Goal: Task Accomplishment & Management: Manage account settings

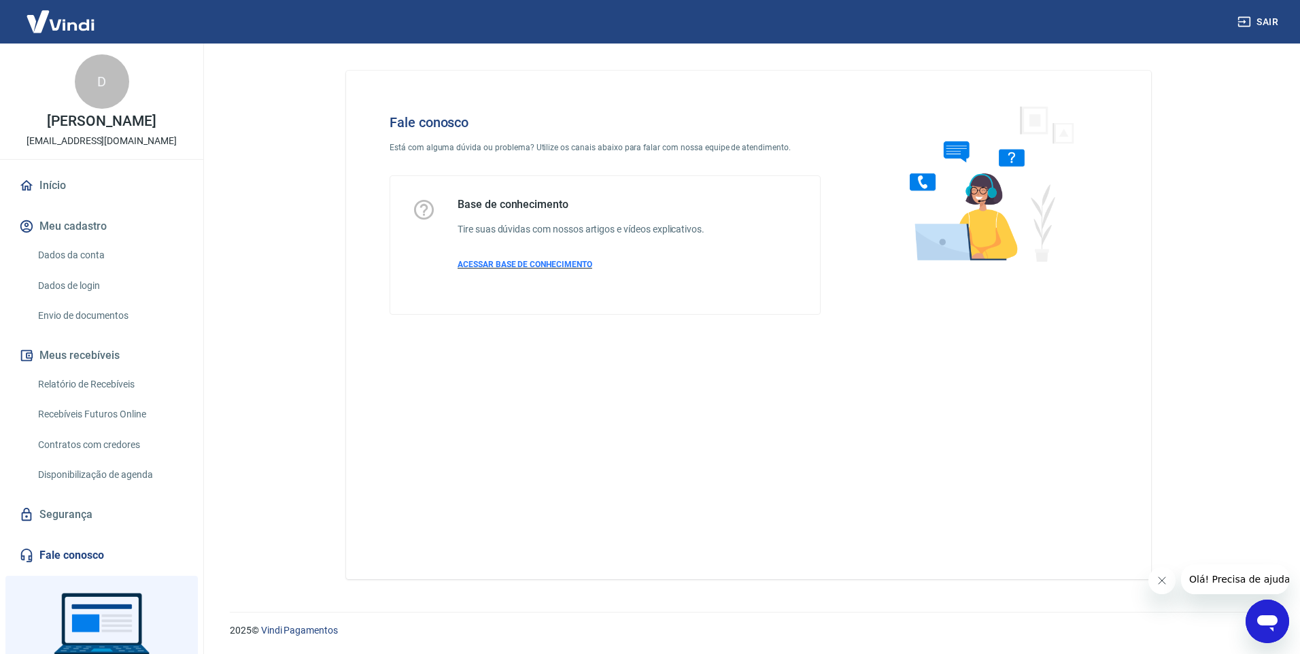
click at [524, 259] on p "ACESSAR BASE DE CONHECIMENTO" at bounding box center [581, 264] width 247 height 12
click at [1267, 623] on icon "Abrir janela de mensagens" at bounding box center [1267, 623] width 20 height 16
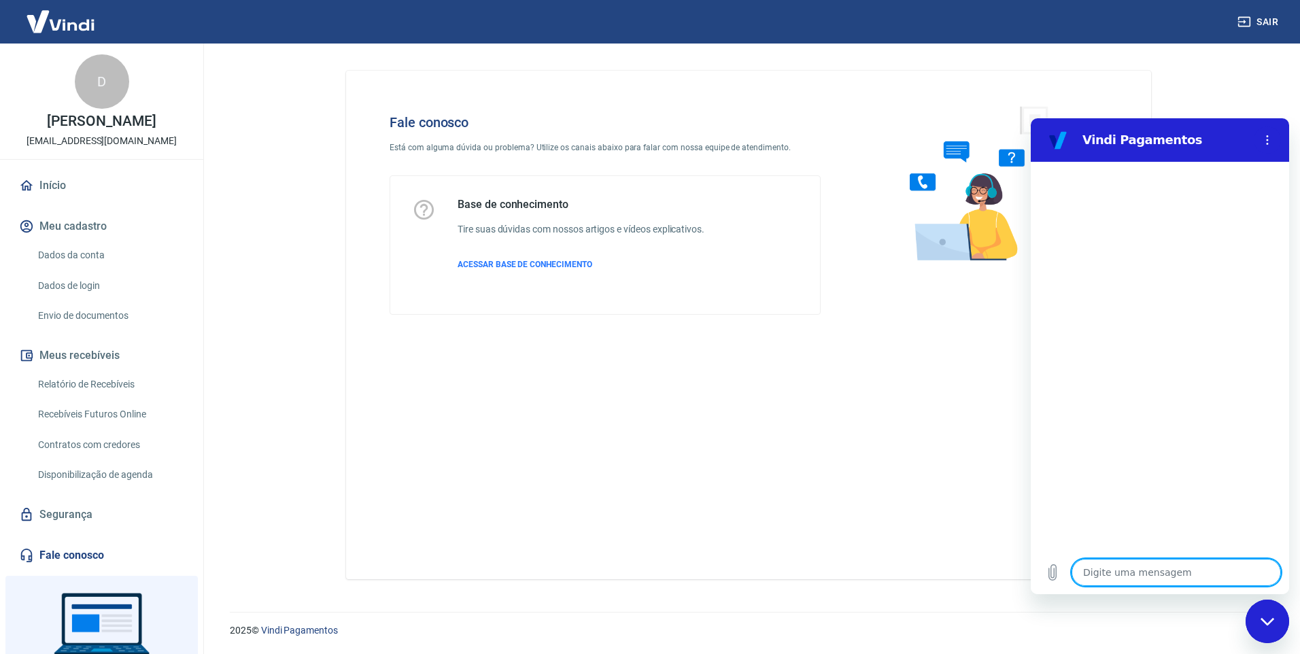
click at [1187, 568] on textarea at bounding box center [1176, 572] width 209 height 27
type textarea "b"
type textarea "x"
type textarea "bo"
type textarea "x"
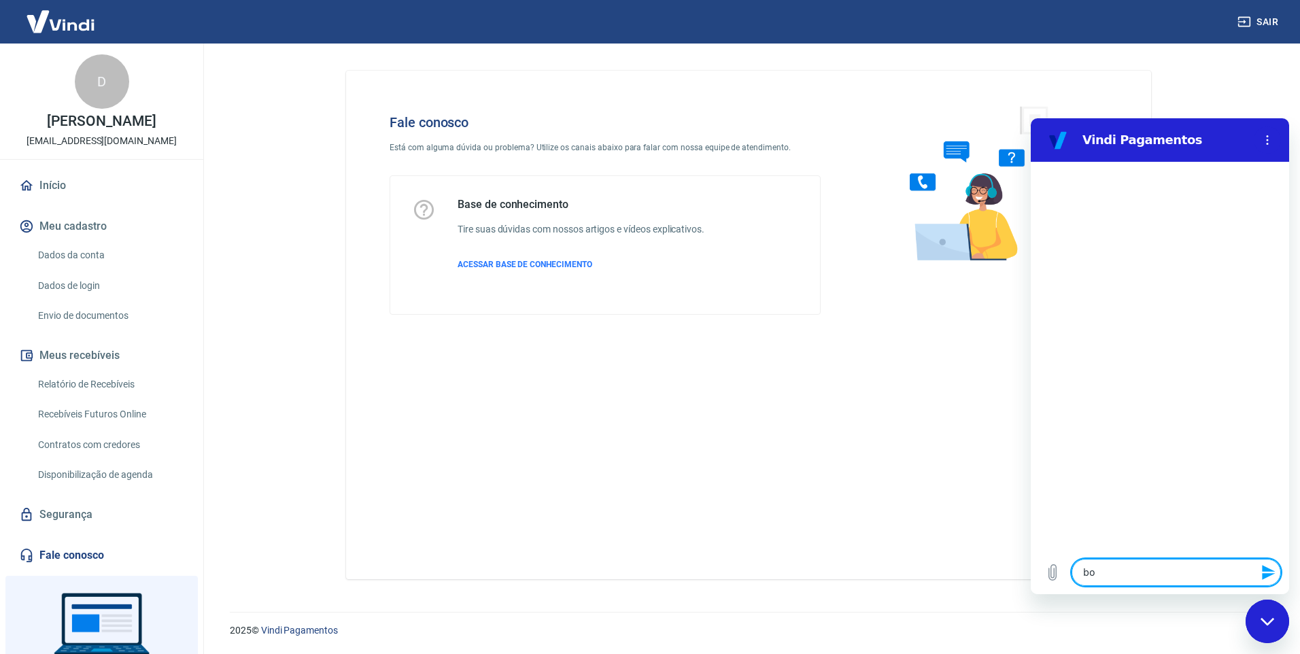
type textarea "bom"
type textarea "x"
type textarea "bom"
type textarea "x"
type textarea "bom d"
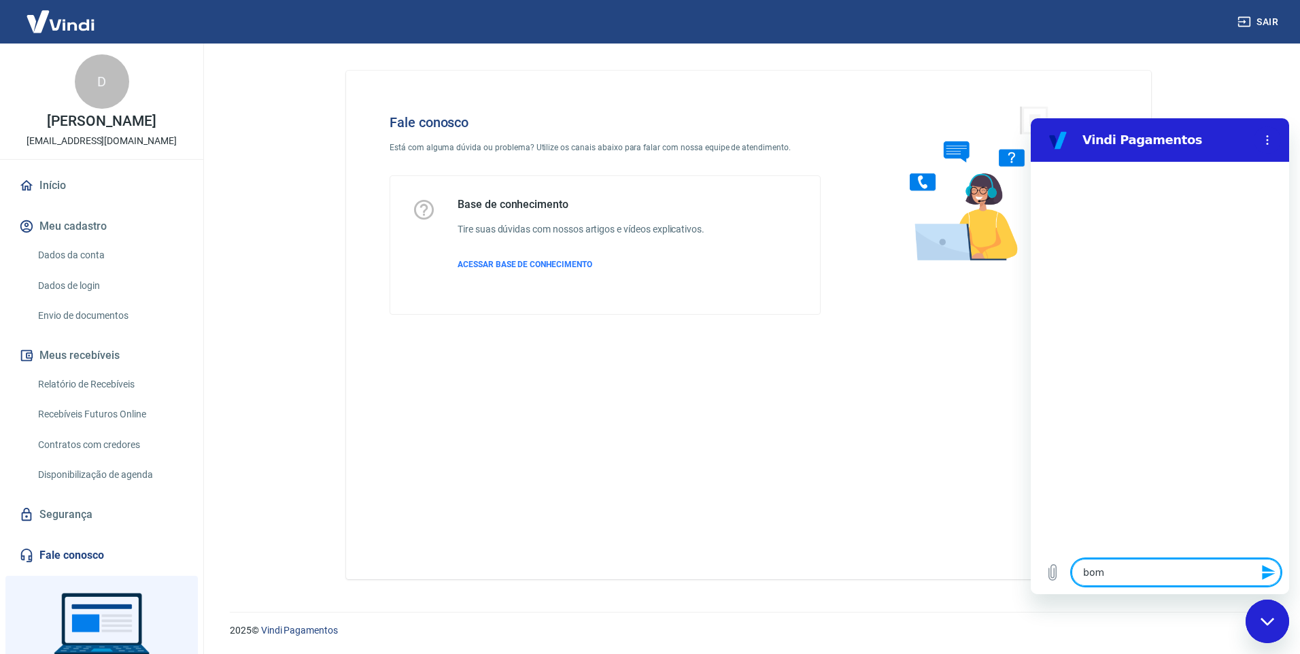
type textarea "x"
type textarea "bom di"
type textarea "x"
type textarea "bom dia"
type textarea "x"
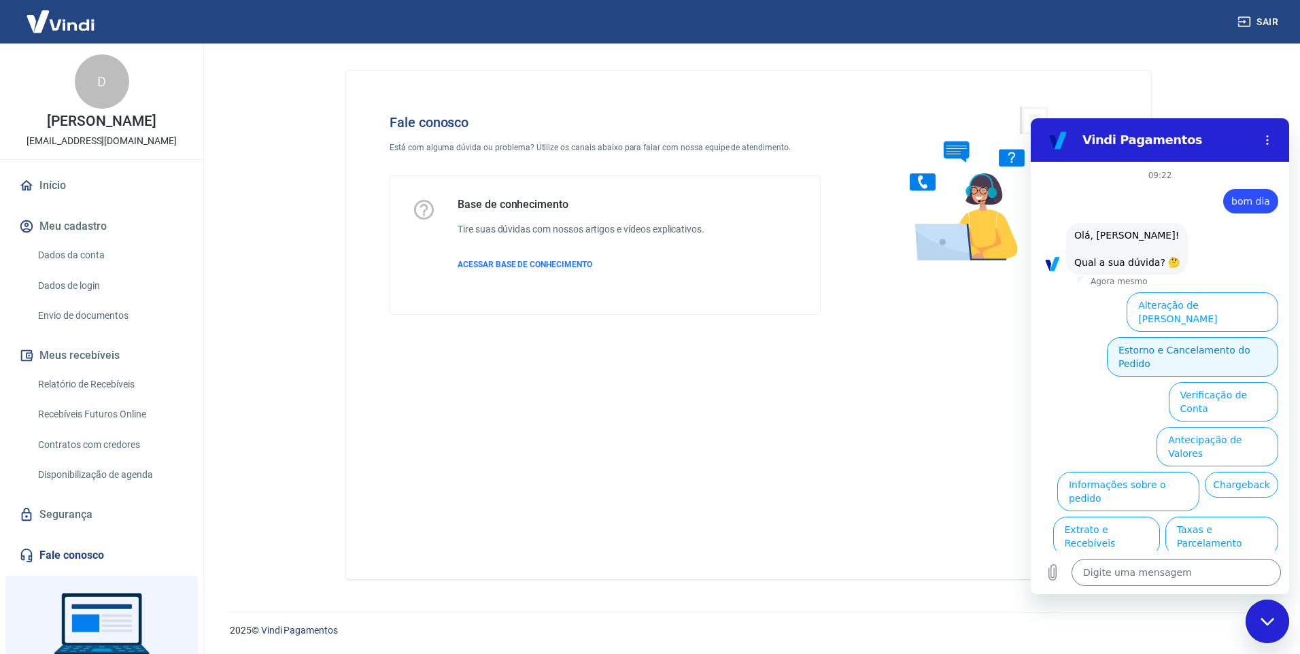
click at [1168, 337] on button "Estorno e Cancelamento do Pedido" at bounding box center [1192, 356] width 171 height 39
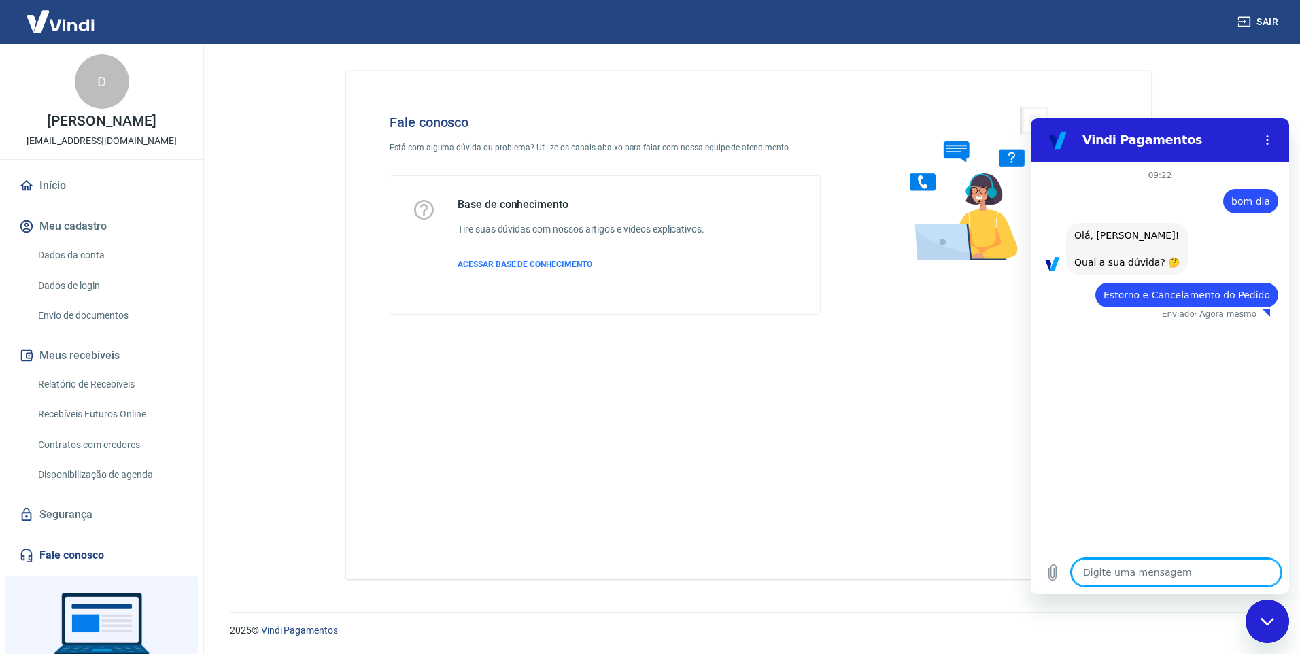
type textarea "x"
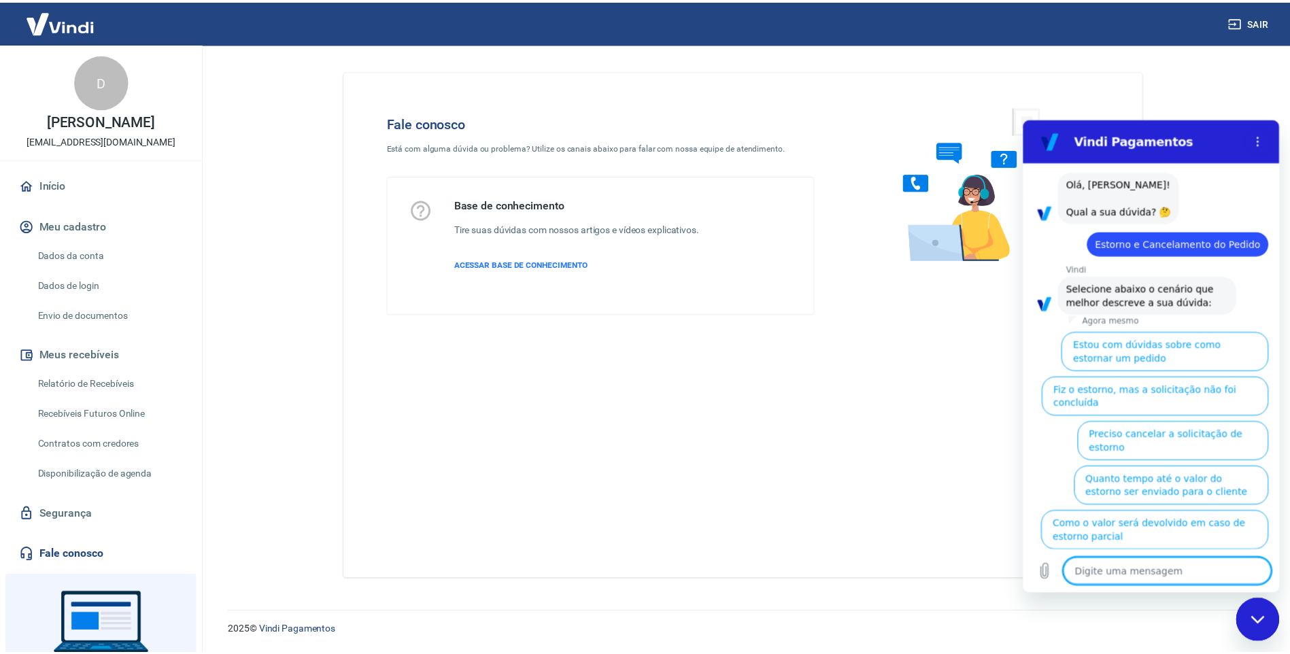
scroll to position [59, 0]
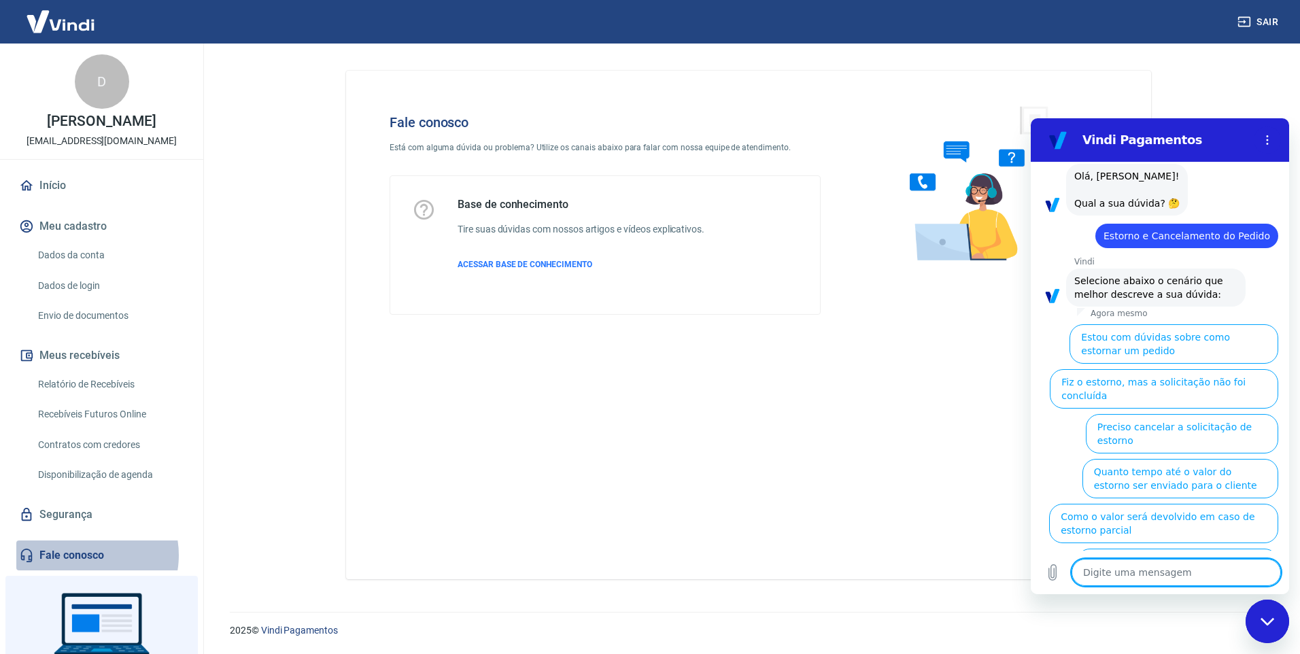
click at [84, 555] on link "Fale conosco" at bounding box center [101, 556] width 171 height 30
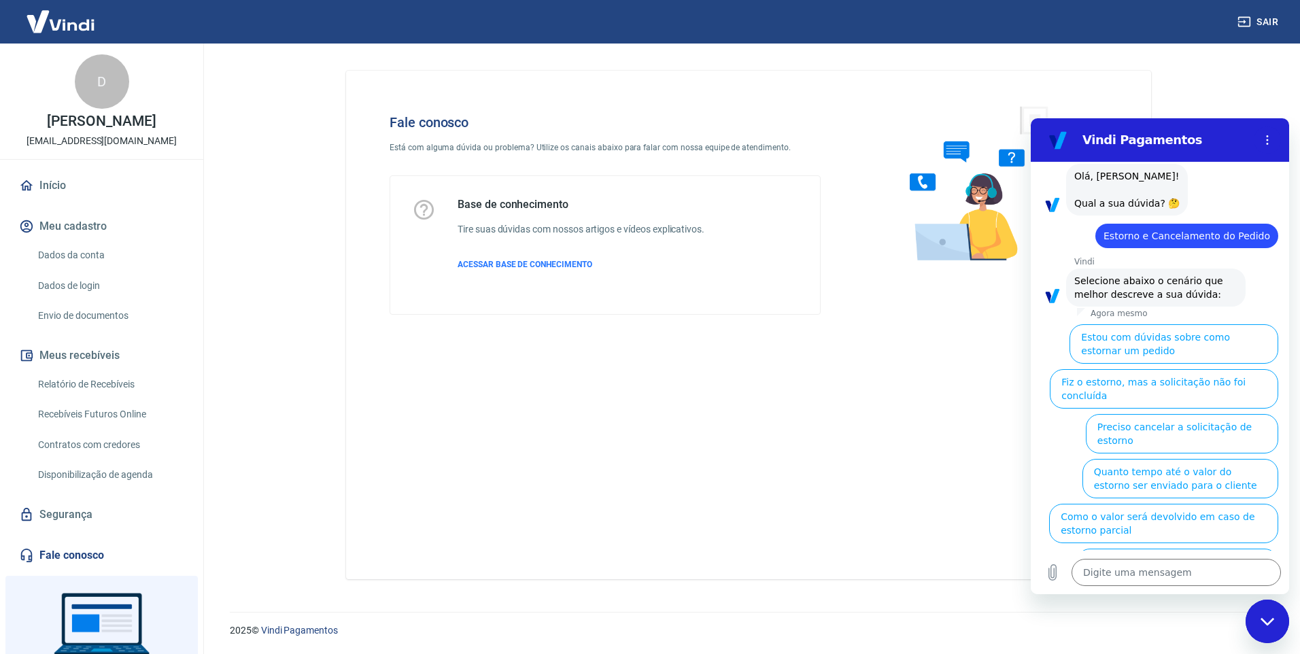
click at [78, 225] on button "Meu cadastro" at bounding box center [101, 226] width 171 height 30
click at [99, 254] on link "Dados da conta" at bounding box center [110, 255] width 154 height 28
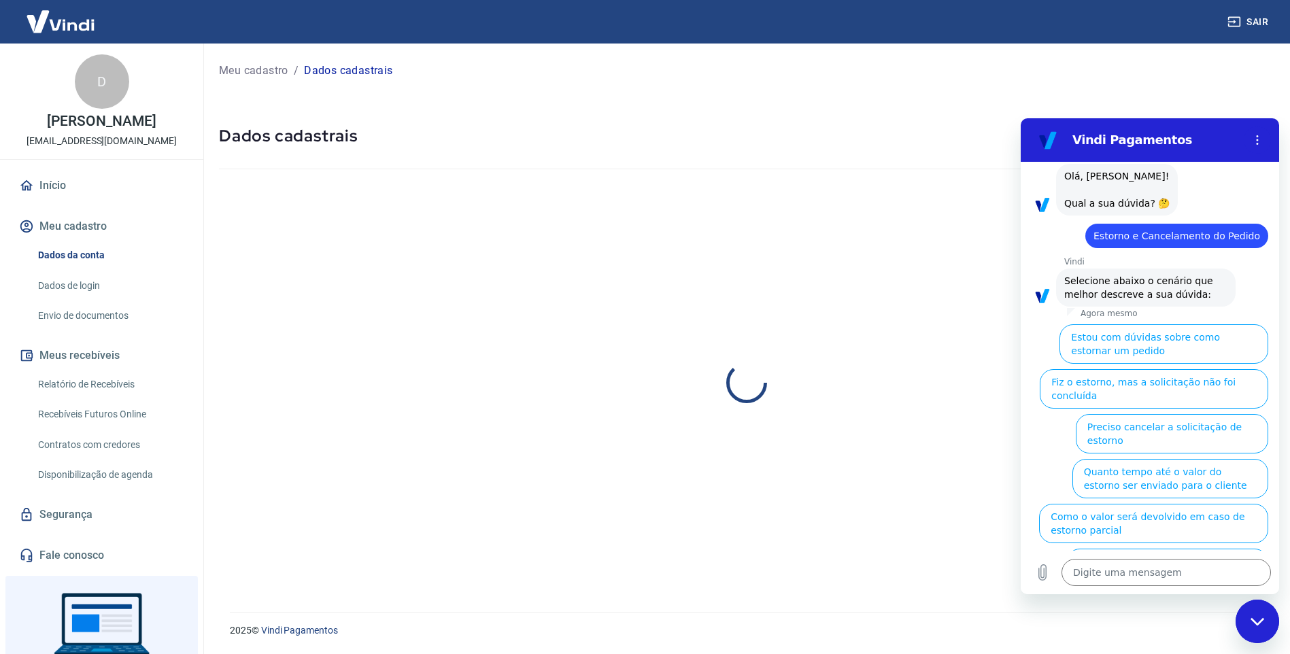
select select "SP"
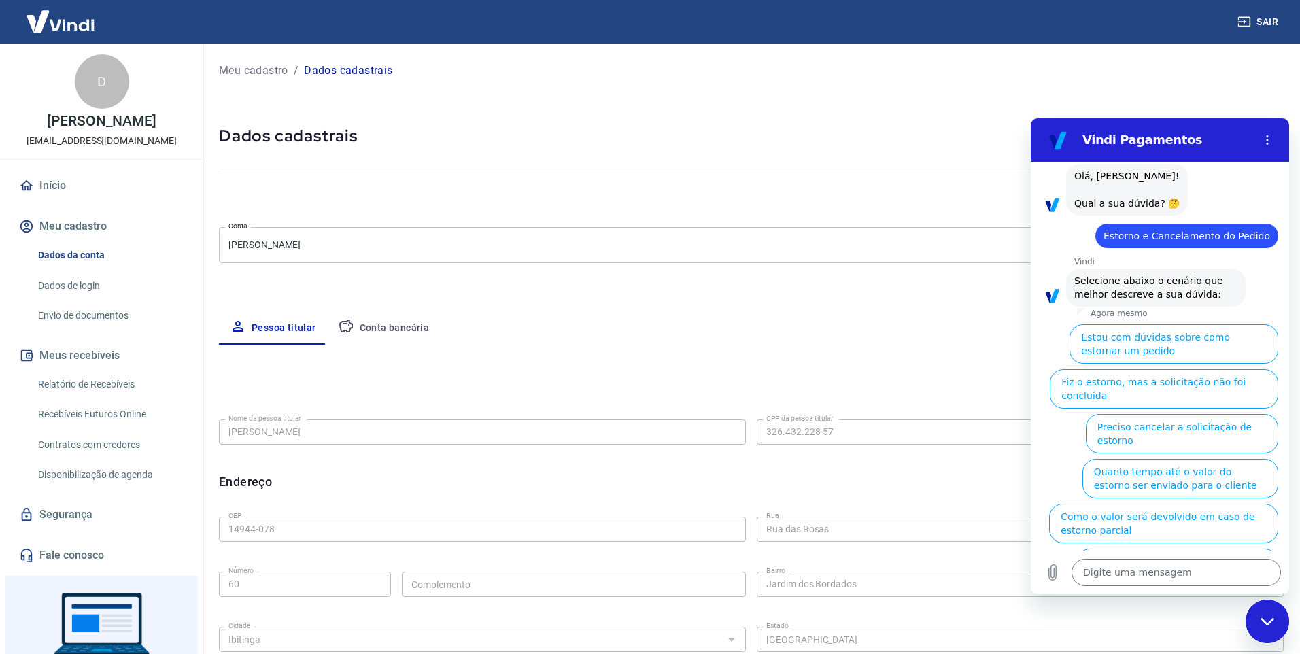
click at [265, 242] on body "Sair D Diego Zucchi zucchi86@gmail.com Início Meu cadastro Dados da conta Dados…" at bounding box center [650, 327] width 1300 height 654
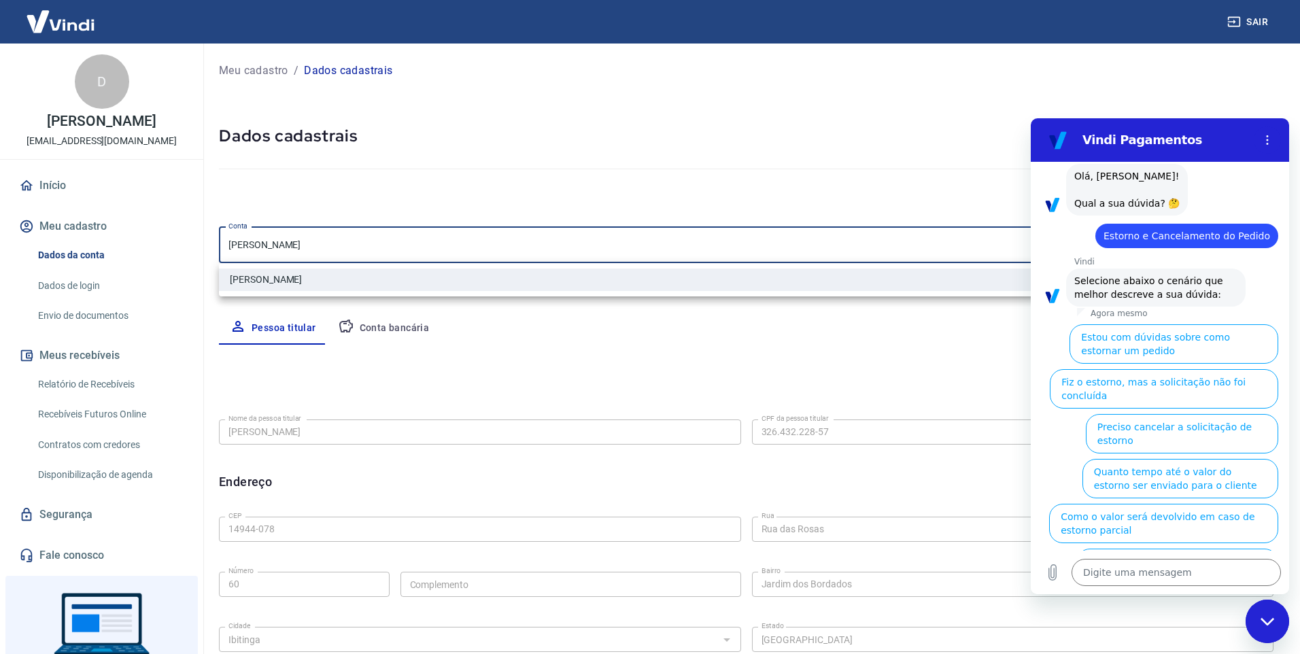
click at [415, 249] on div at bounding box center [650, 327] width 1300 height 654
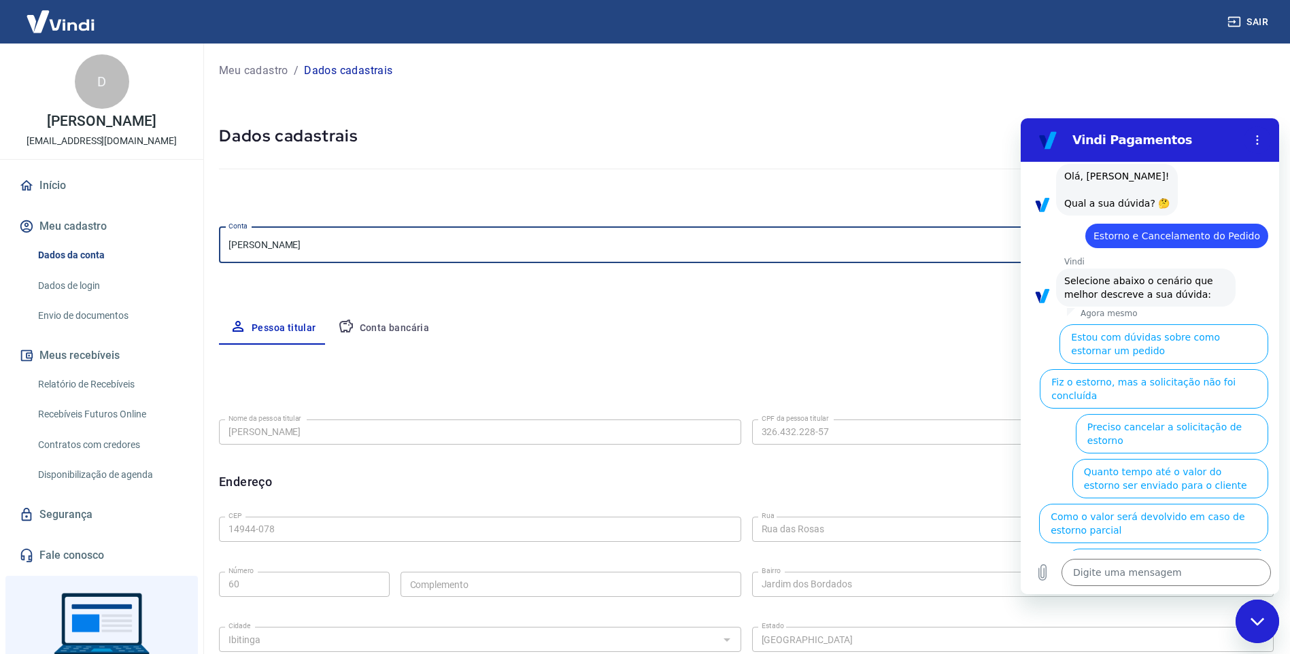
click at [275, 328] on button "Pessoa titular" at bounding box center [273, 328] width 108 height 33
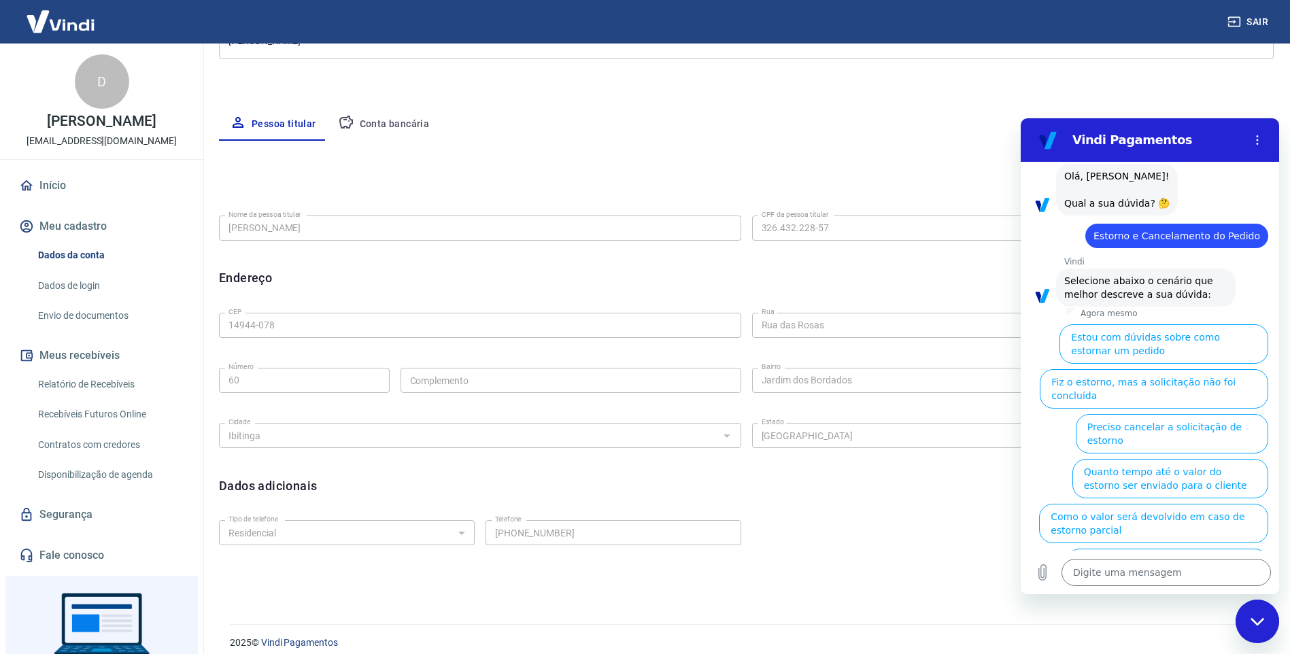
scroll to position [216, 0]
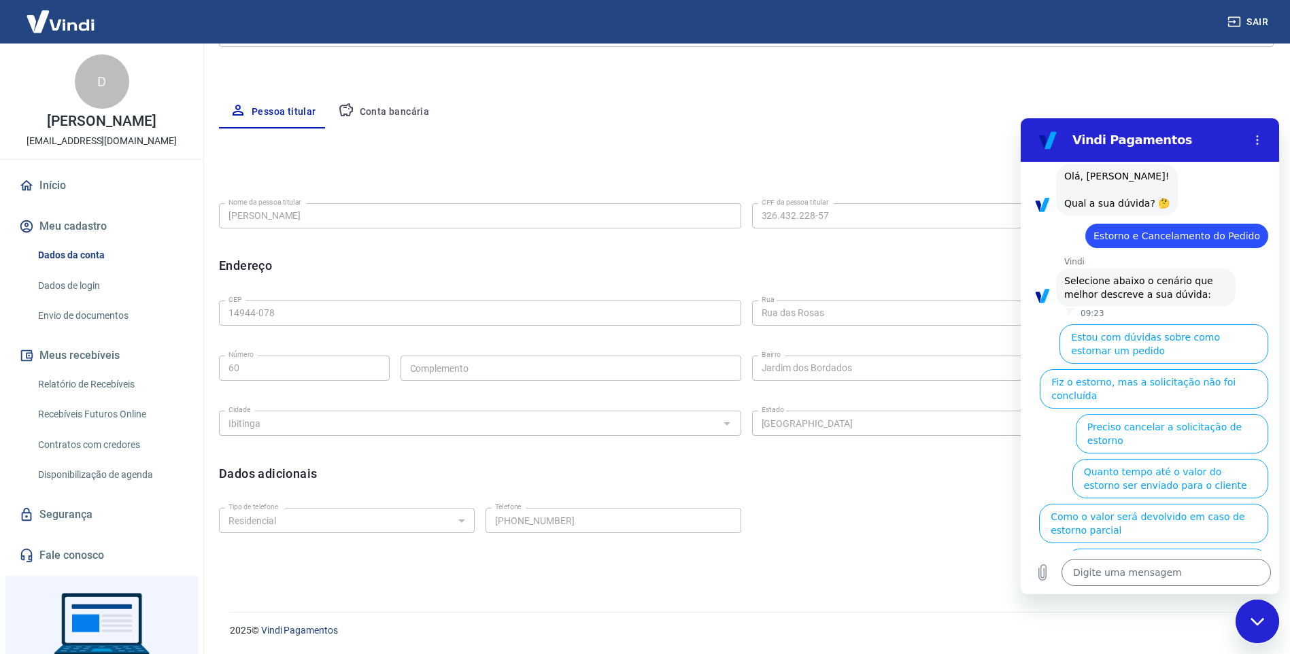
type textarea "x"
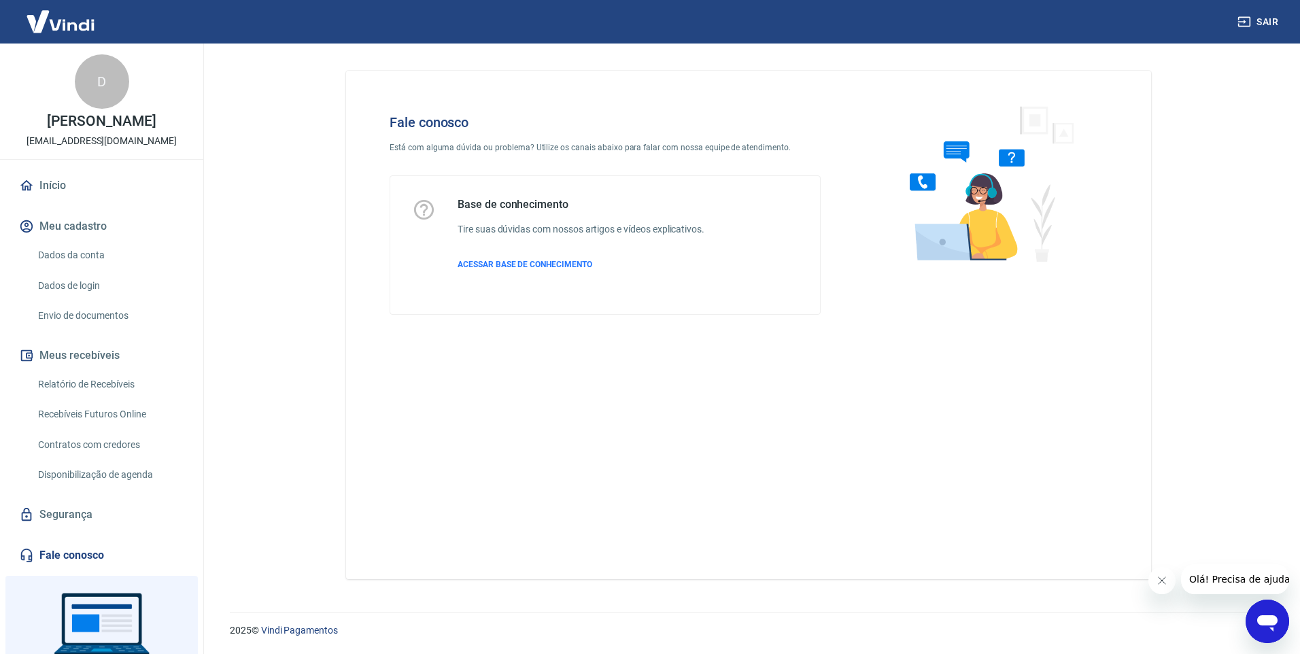
click at [1266, 621] on icon "Abrir janela de mensagens" at bounding box center [1267, 623] width 20 height 16
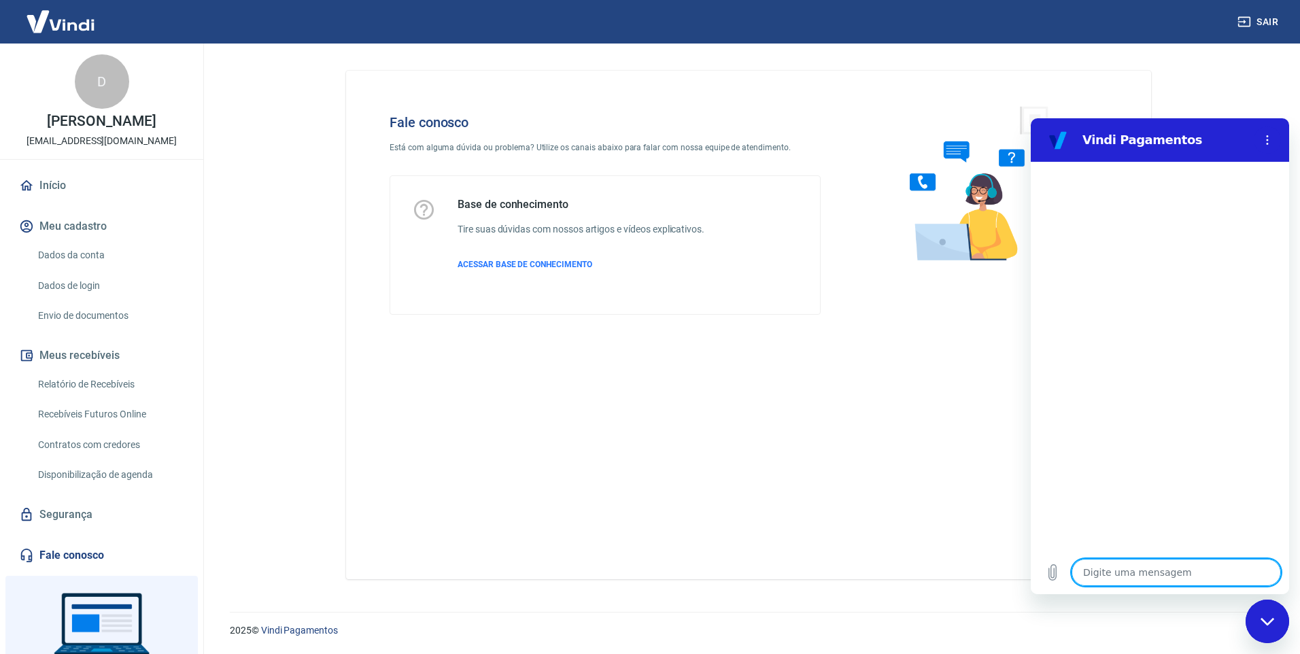
click at [1169, 570] on textarea at bounding box center [1176, 572] width 209 height 27
type textarea "f"
type textarea "x"
type textarea "fa"
type textarea "x"
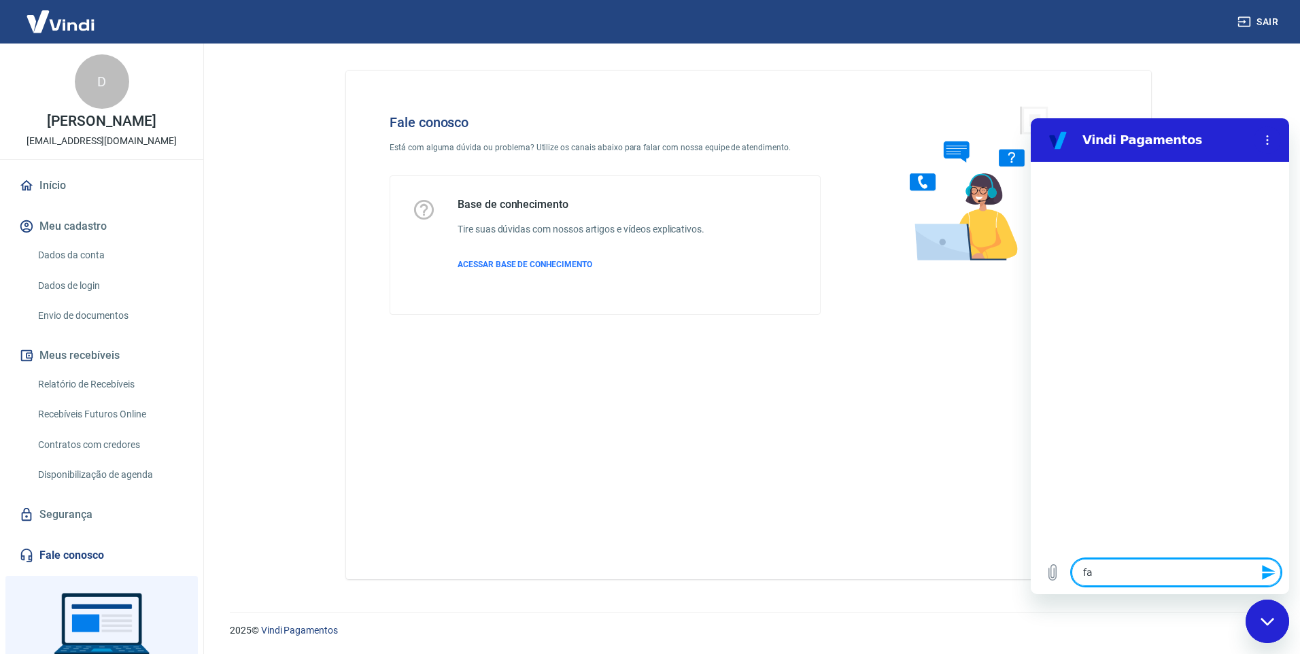
type textarea "fal"
type textarea "x"
type textarea "fala"
type textarea "x"
type textarea "falar"
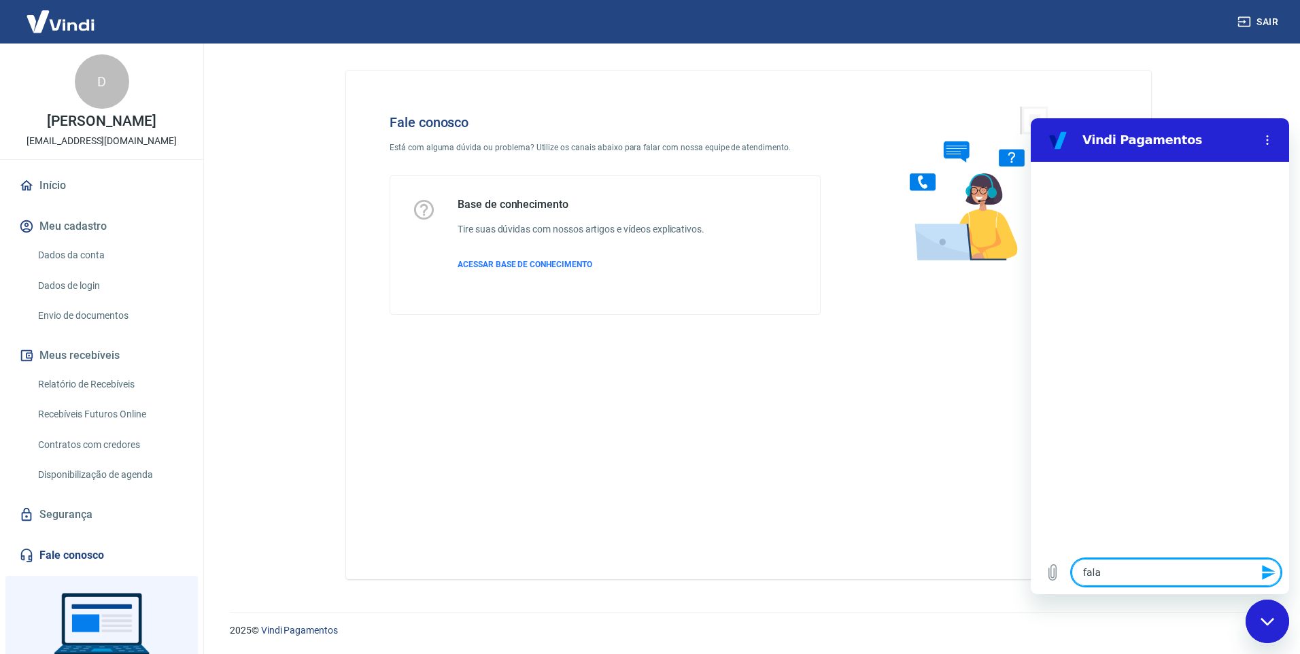
type textarea "x"
type textarea "falar"
type textarea "x"
type textarea "falar c"
type textarea "x"
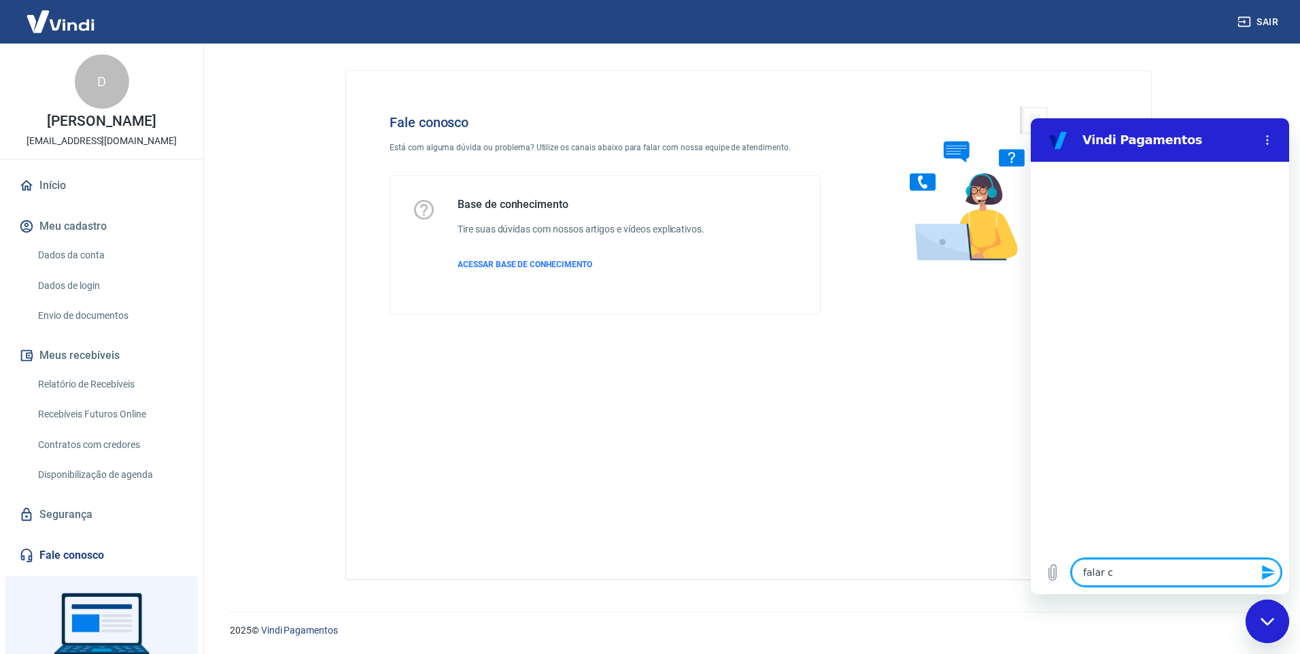
type textarea "falar co"
type textarea "x"
type textarea "falar com"
type textarea "x"
type textarea "falar com"
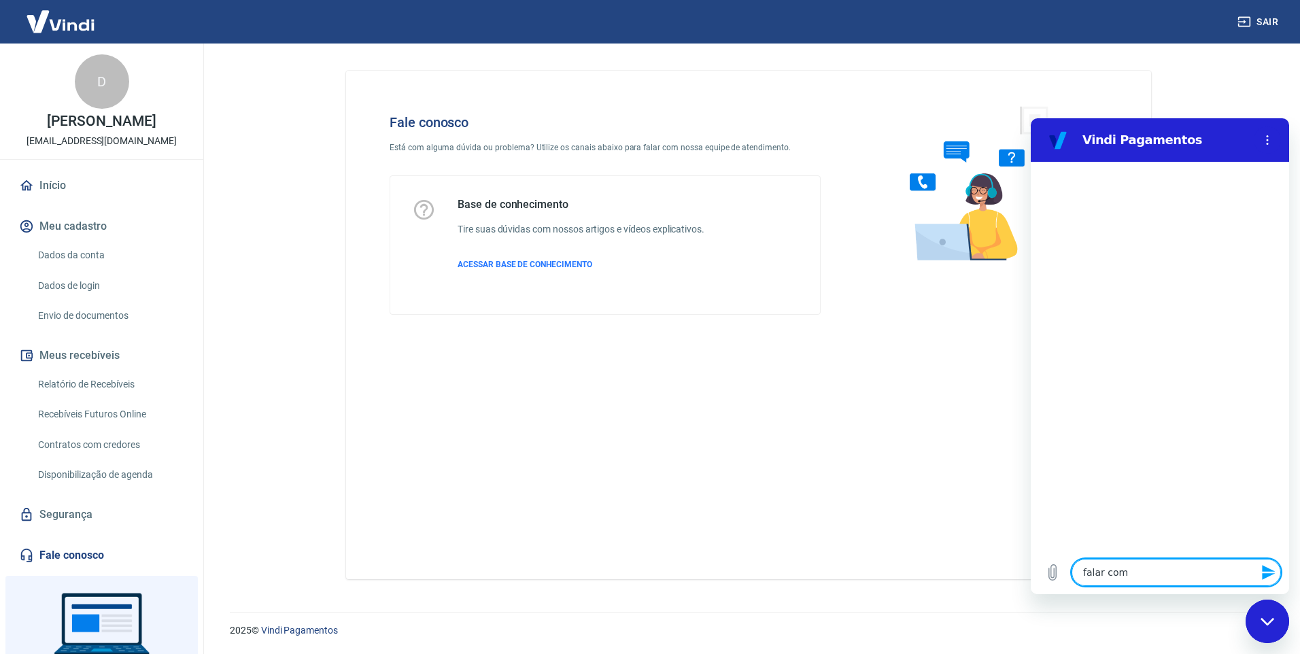
type textarea "x"
type textarea "falar com a"
type textarea "x"
type textarea "falar com at"
type textarea "x"
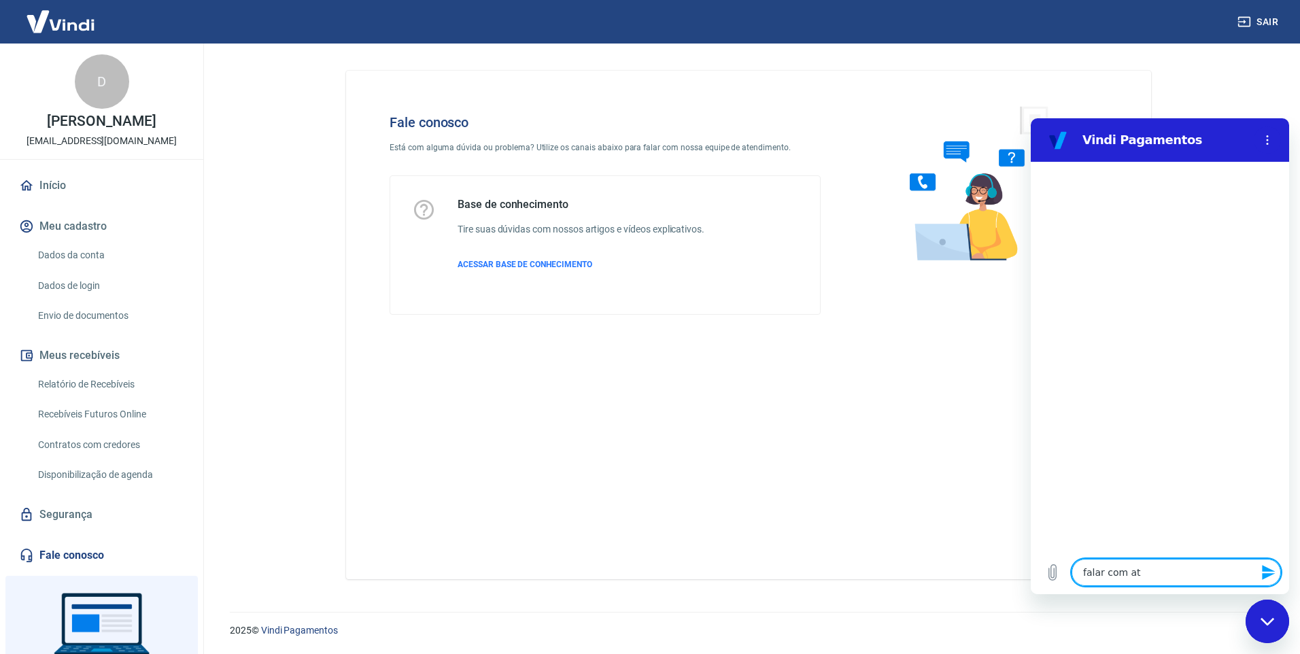
type textarea "falar com ate"
type textarea "x"
type textarea "falar com aten"
type textarea "x"
type textarea "falar com atent"
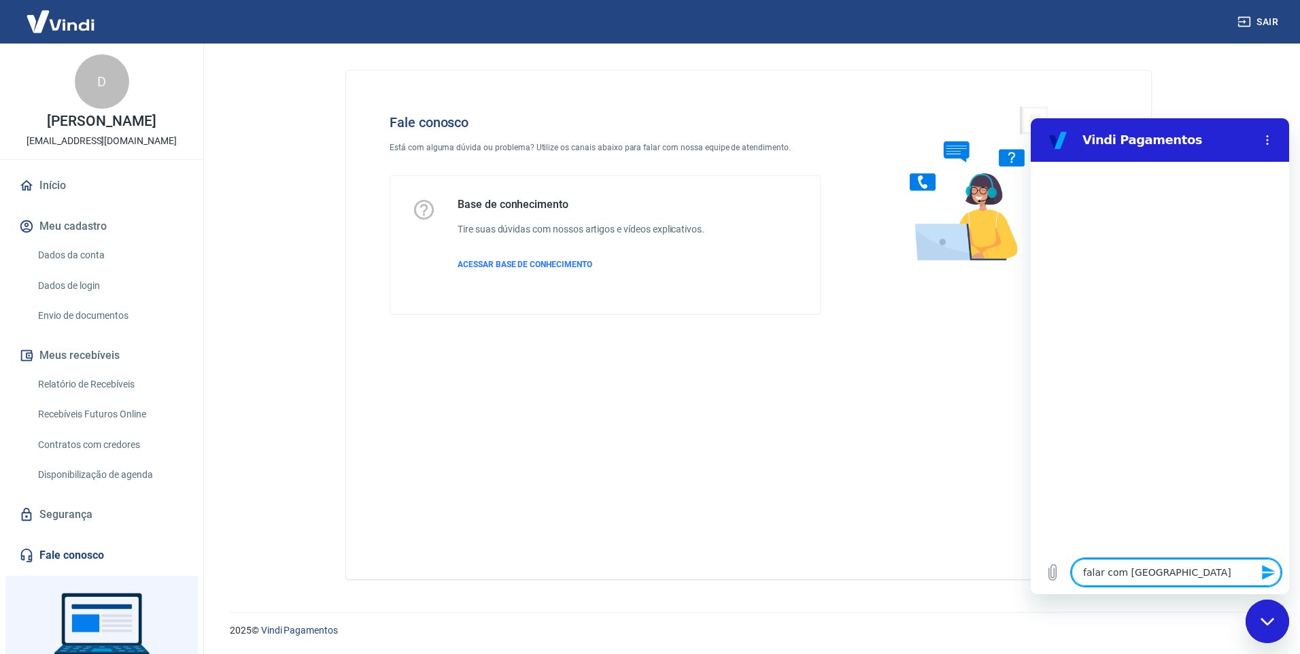
type textarea "x"
type textarea "falar com aten"
type textarea "x"
type textarea "falar com atend"
type textarea "x"
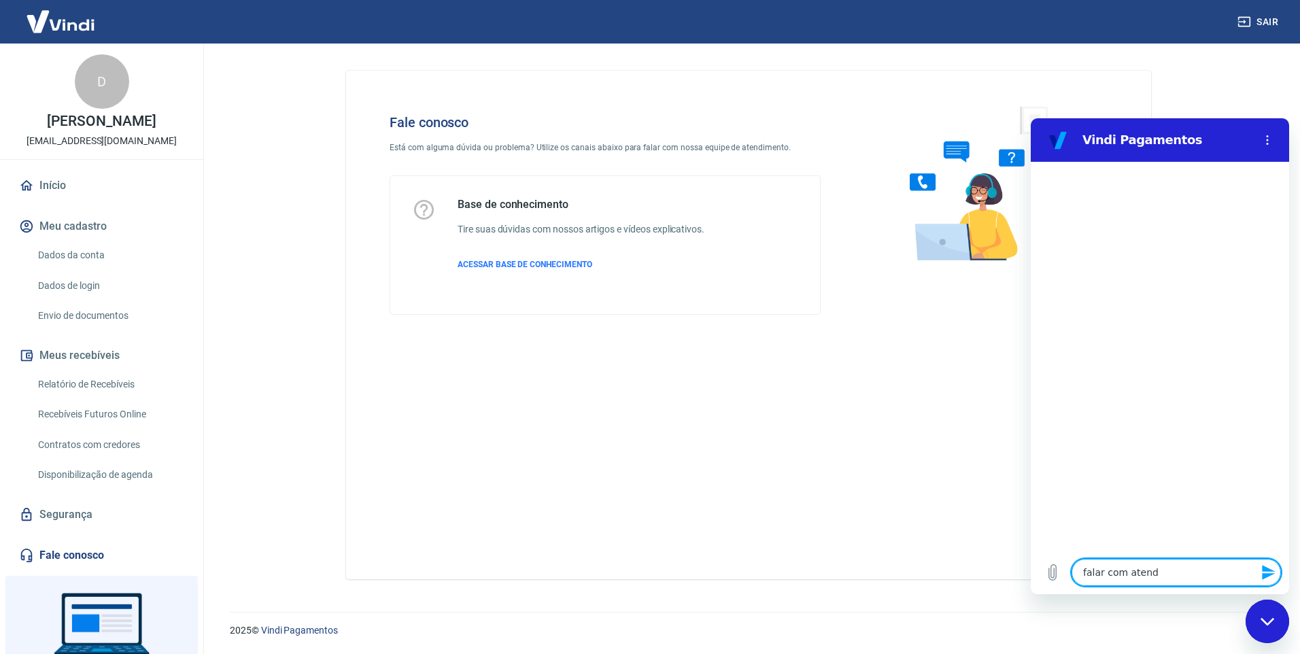
type textarea "falar com atende"
type textarea "x"
type textarea "falar com atenden"
type textarea "x"
type textarea "falar com atendent"
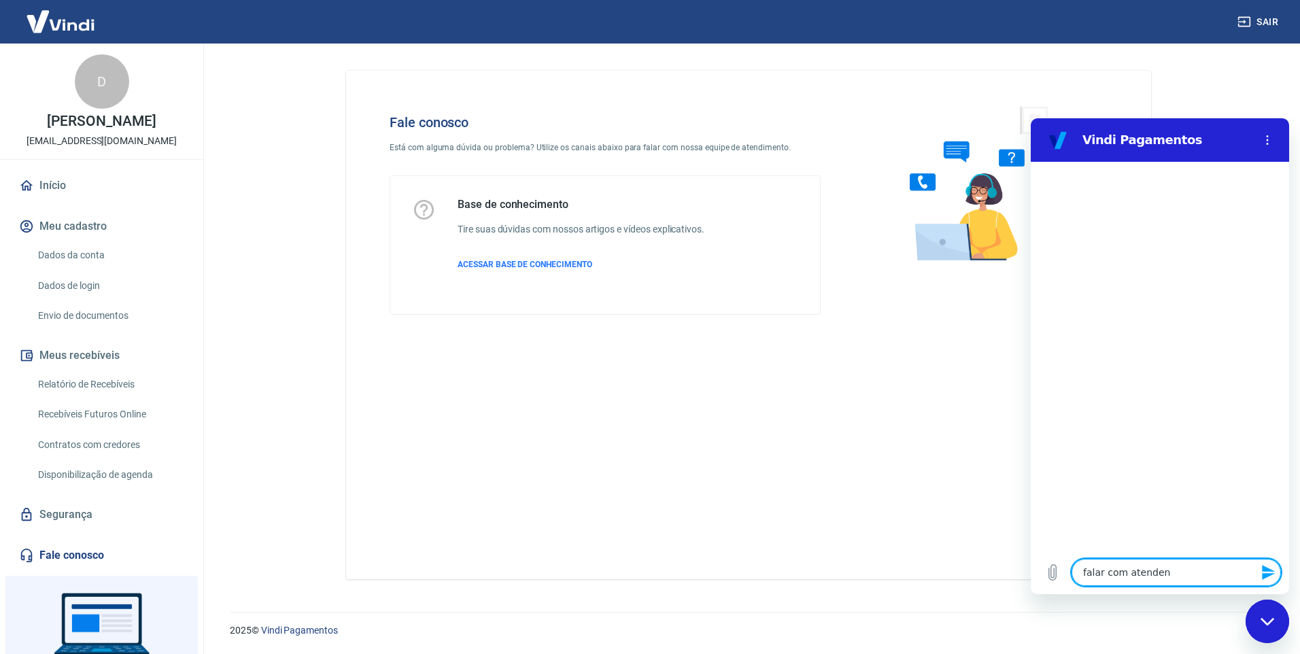
type textarea "x"
type textarea "falar com atendente"
type textarea "x"
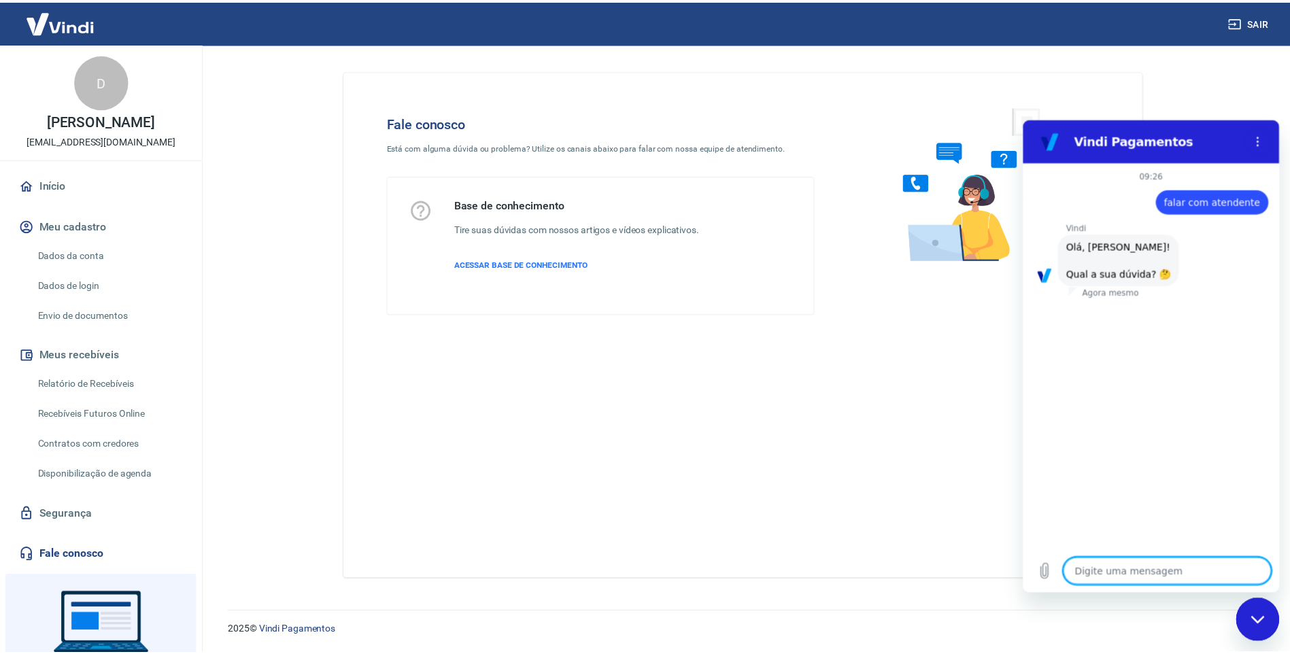
scroll to position [32, 0]
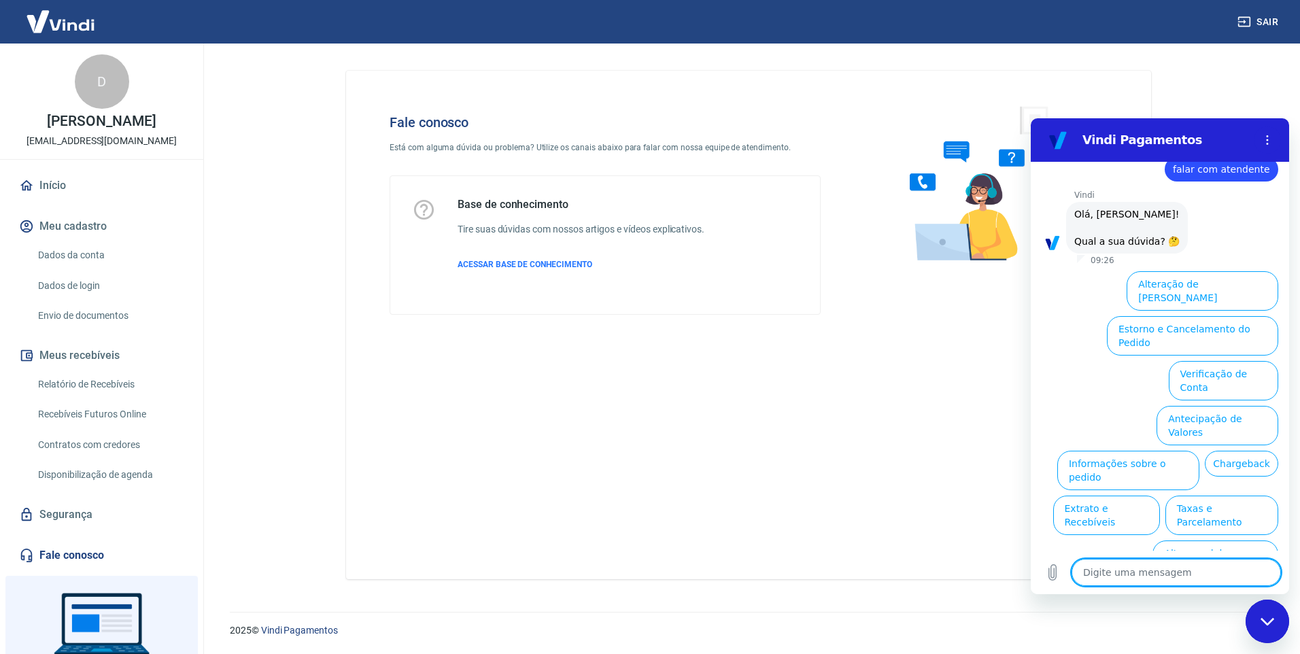
type textarea "x"
click at [63, 175] on link "Início" at bounding box center [101, 186] width 171 height 30
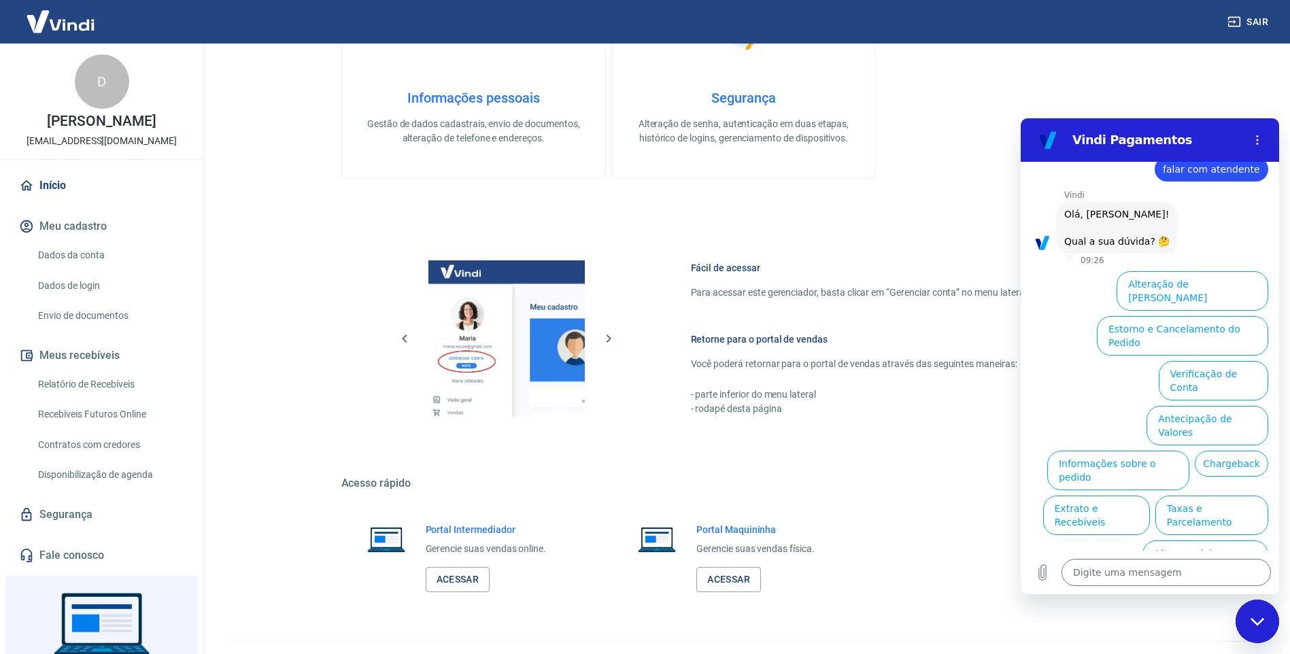
click at [90, 248] on link "Dados da conta" at bounding box center [110, 255] width 154 height 28
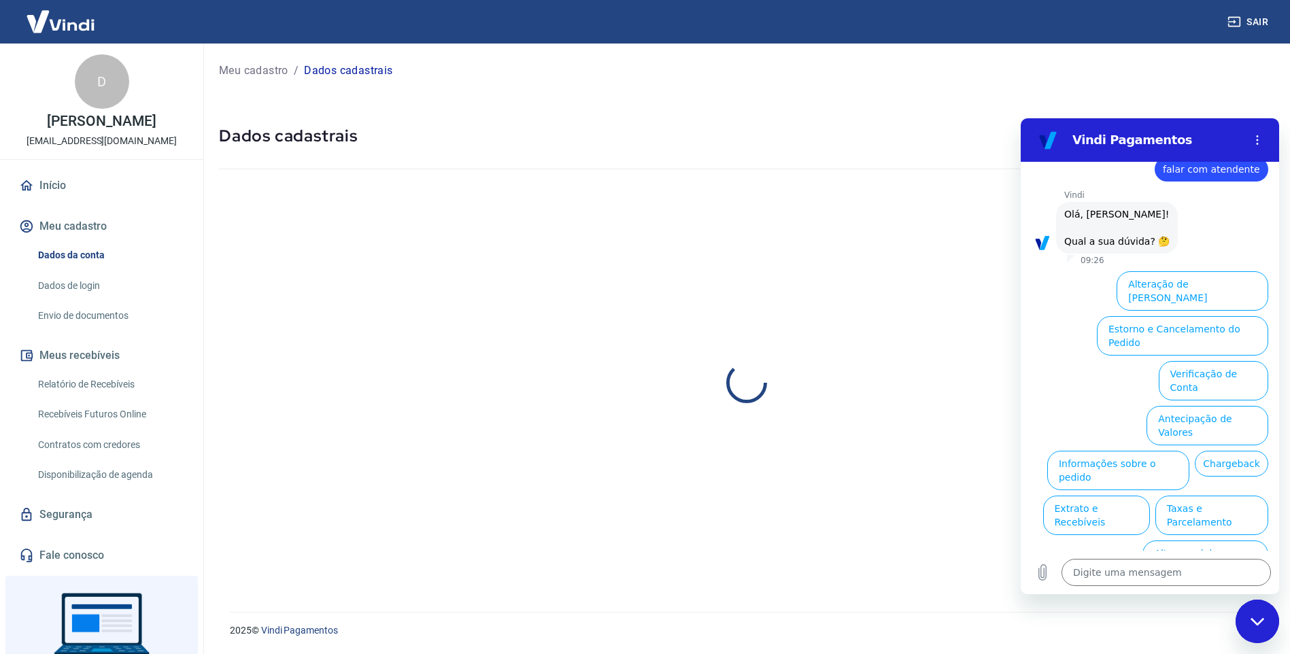
select select "SP"
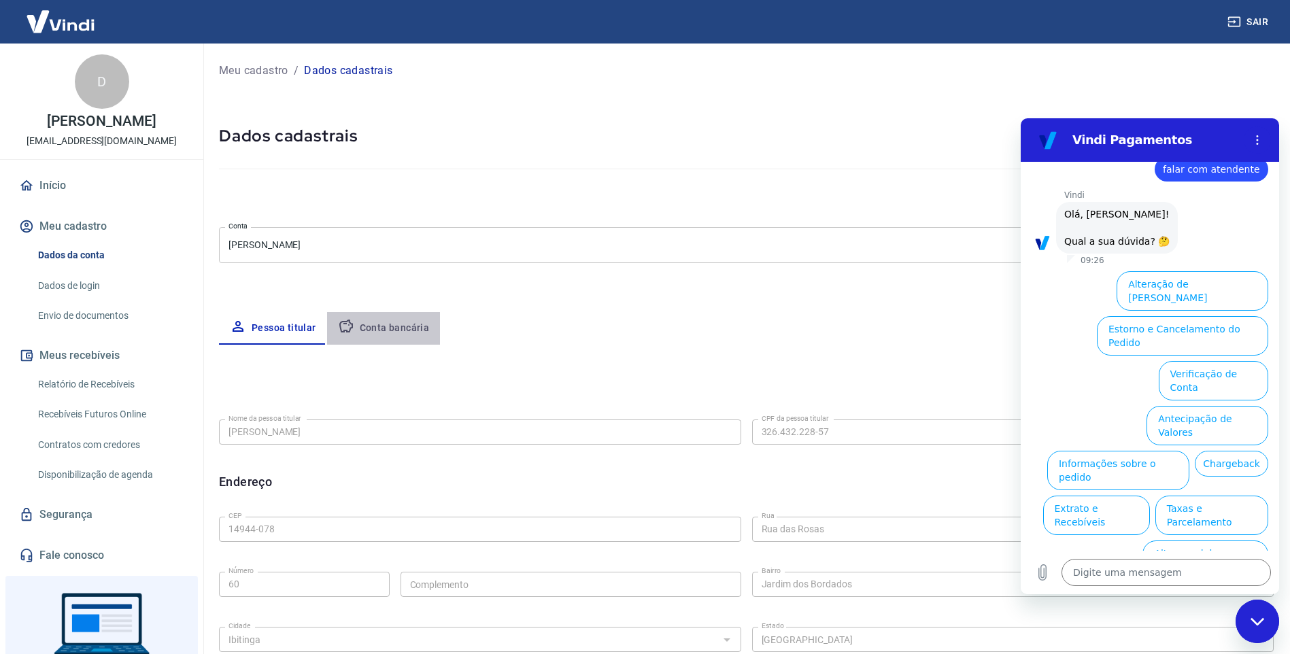
click at [381, 320] on button "Conta bancária" at bounding box center [384, 328] width 114 height 33
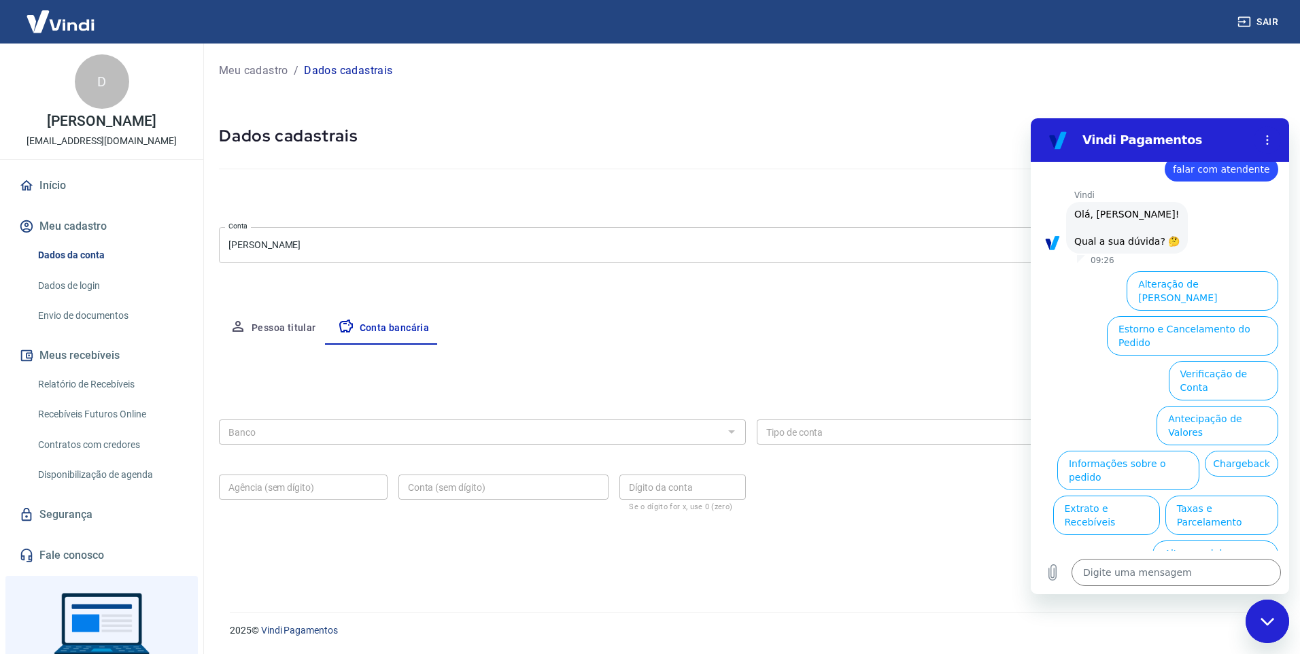
type textarea "x"
